Goal: Information Seeking & Learning: Check status

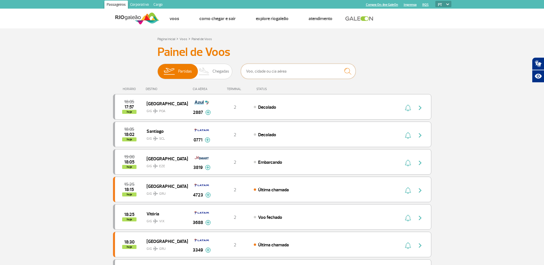
click at [285, 73] on input "text" at bounding box center [298, 71] width 115 height 15
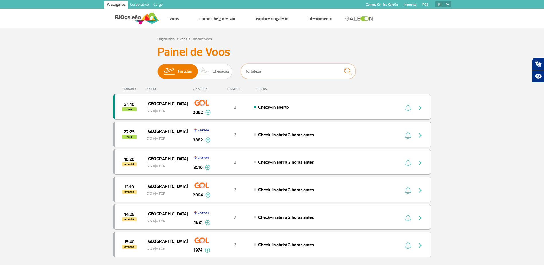
type input "fortaleza"
click at [254, 105] on div "Check-in aberto" at bounding box center [317, 107] width 126 height 6
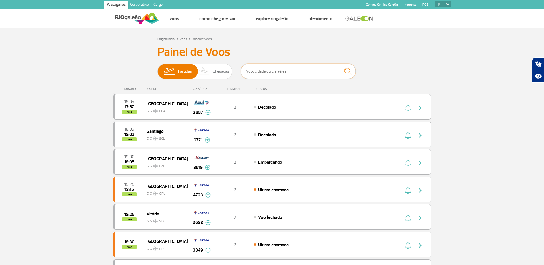
click at [264, 73] on input "text" at bounding box center [298, 71] width 115 height 15
type input "fortaleza"
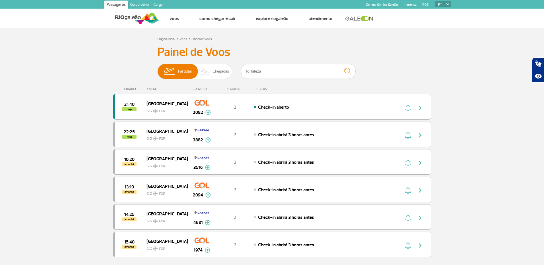
click at [73, 99] on section "Página Inicial > Voos > Painel de Voos Painel de Voos Partidas Chegadas fortale…" at bounding box center [272, 169] width 544 height 282
click at [209, 112] on img at bounding box center [207, 112] width 5 height 5
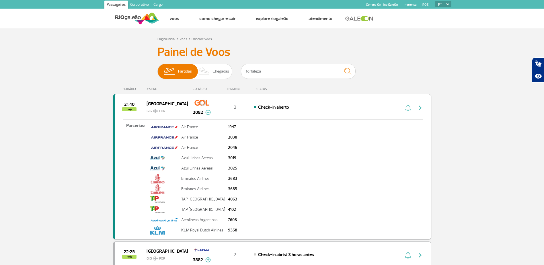
click at [187, 106] on div "Fortaleza GIG FOR" at bounding box center [166, 107] width 41 height 14
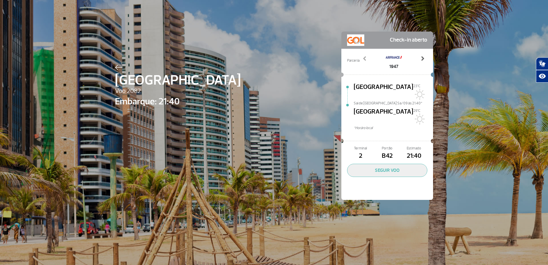
click at [420, 58] on span at bounding box center [423, 59] width 6 height 6
click at [360, 57] on link "Previous" at bounding box center [365, 63] width 10 height 14
click at [362, 57] on span at bounding box center [365, 59] width 6 height 6
click at [130, 91] on span "Voo 2082" at bounding box center [178, 91] width 126 height 10
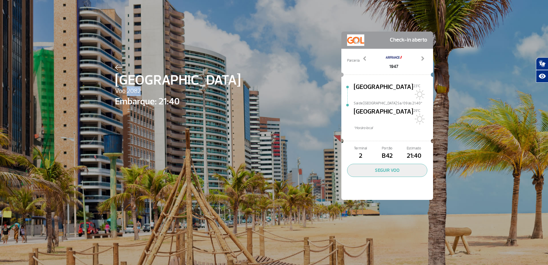
click at [130, 91] on span "Voo 2082" at bounding box center [178, 91] width 126 height 10
copy span "2082"
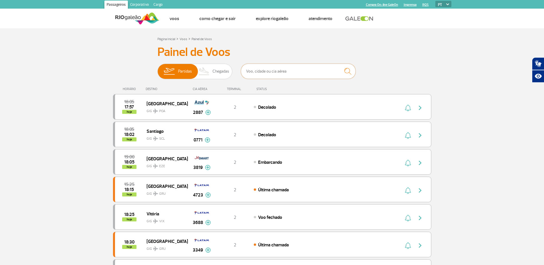
click at [280, 74] on input "text" at bounding box center [298, 71] width 115 height 15
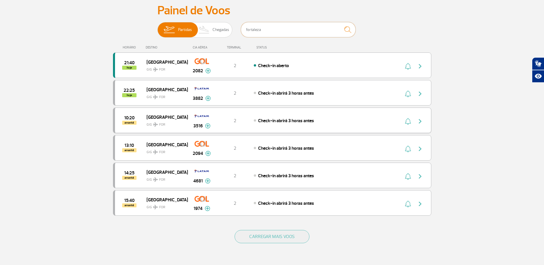
scroll to position [115, 0]
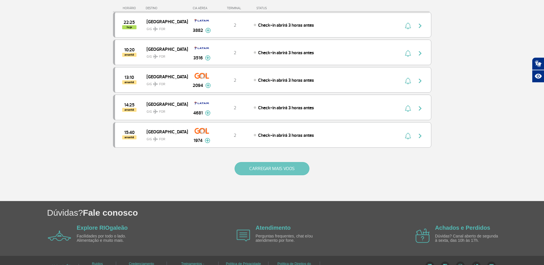
click at [279, 170] on button "CARREGAR MAIS VOOS" at bounding box center [271, 168] width 75 height 13
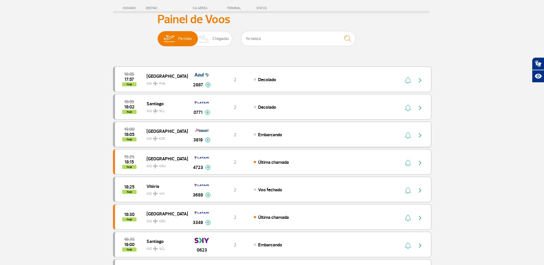
scroll to position [0, 0]
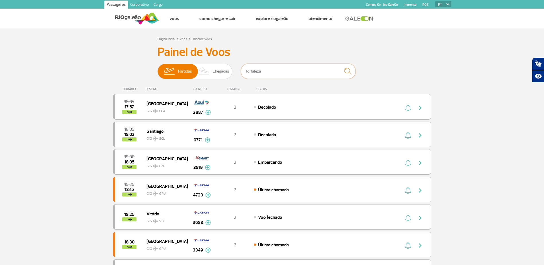
click at [288, 70] on input "fortaleza" at bounding box center [298, 71] width 115 height 15
type input "fortaleza"
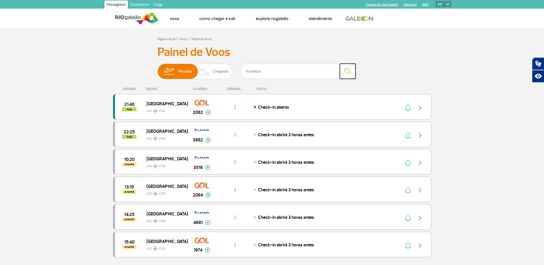
click at [348, 71] on img "submit" at bounding box center [347, 71] width 12 height 12
